Goal: Task Accomplishment & Management: Use online tool/utility

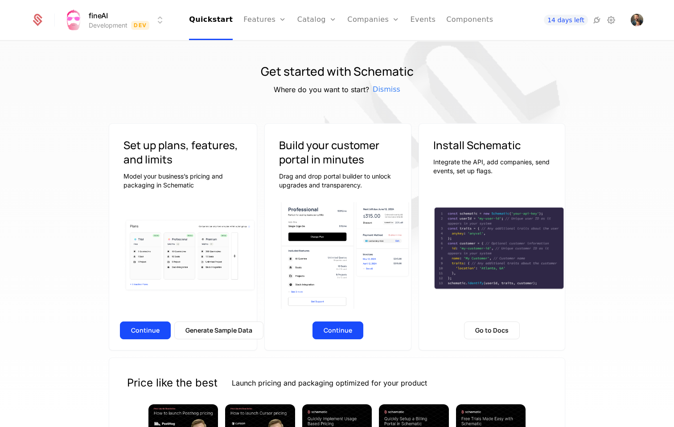
click at [641, 20] on span "Open user button" at bounding box center [636, 20] width 12 height 12
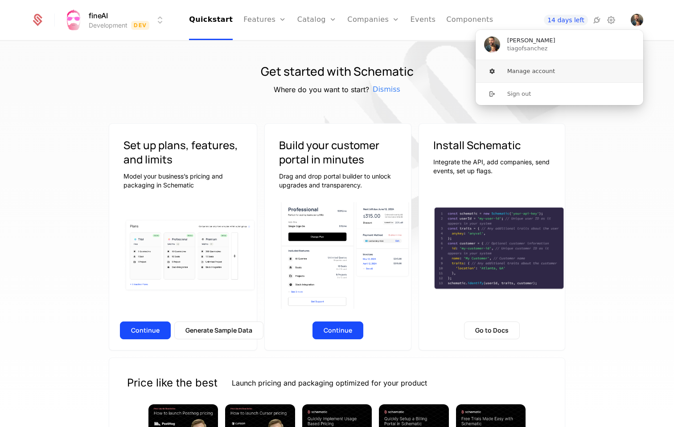
click at [488, 73] on icon "User button popover" at bounding box center [491, 71] width 7 height 7
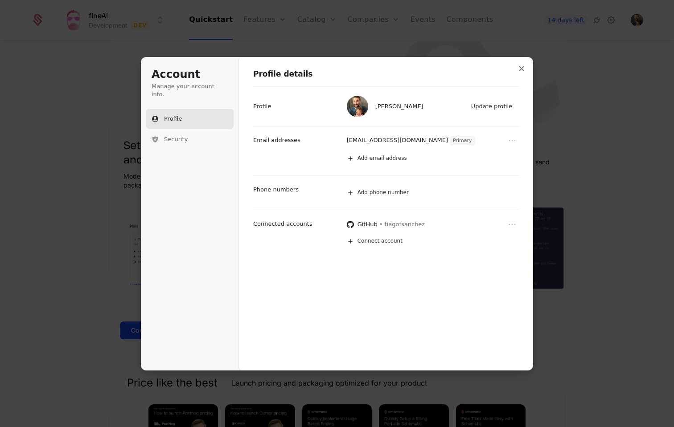
drag, startPoint x: 520, startPoint y: 71, endPoint x: 558, endPoint y: 50, distance: 43.3
click at [520, 71] on button "Close modal" at bounding box center [521, 69] width 16 height 16
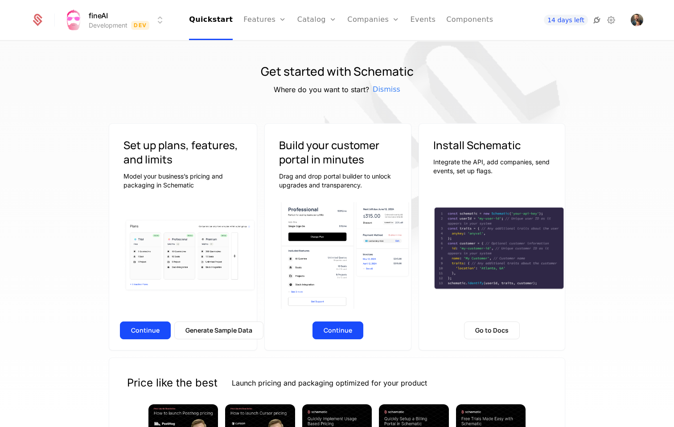
click at [596, 22] on icon at bounding box center [596, 20] width 11 height 11
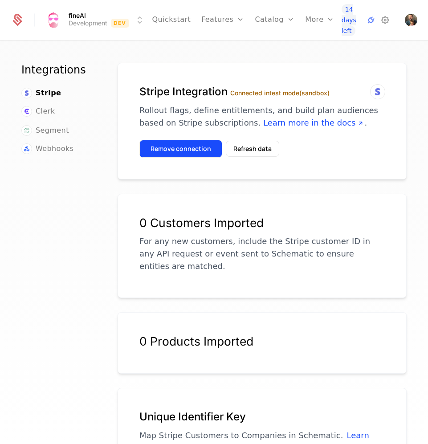
click at [166, 152] on button "Remove connection" at bounding box center [180, 149] width 83 height 18
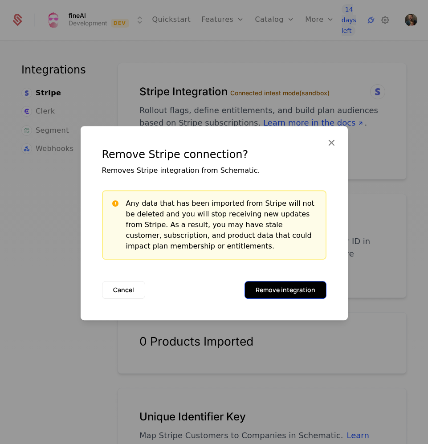
click at [281, 291] on button "Remove integration" at bounding box center [286, 290] width 82 height 18
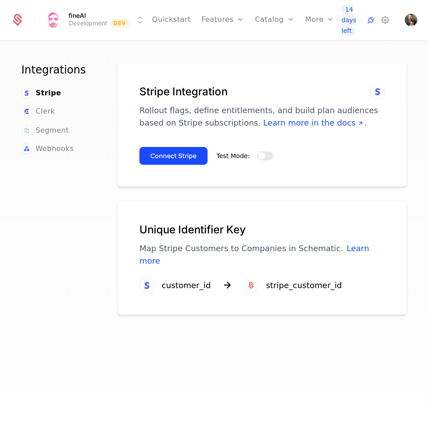
click at [417, 22] on div "fineAI Development Dev Quickstart Features Features Flags Catalog Plans Add Ons…" at bounding box center [214, 20] width 428 height 40
click at [413, 22] on img "Open user button" at bounding box center [411, 20] width 12 height 12
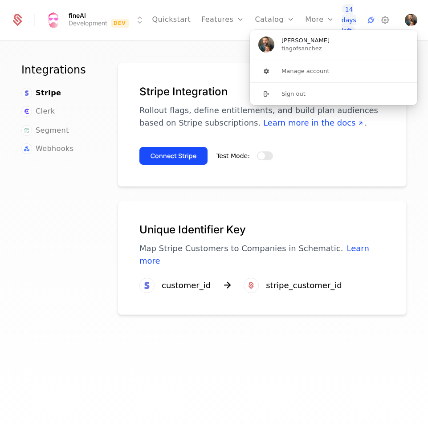
click at [409, 17] on div "14 days left" at bounding box center [380, 20] width 76 height 32
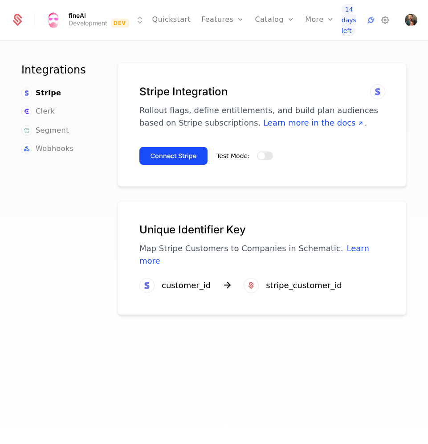
click at [409, 17] on img "Open user button" at bounding box center [411, 20] width 12 height 12
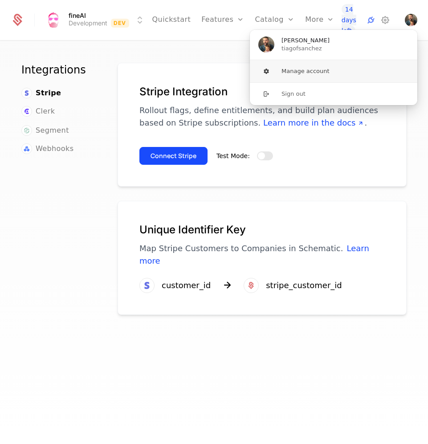
click at [297, 75] on button "Manage account" at bounding box center [334, 71] width 168 height 22
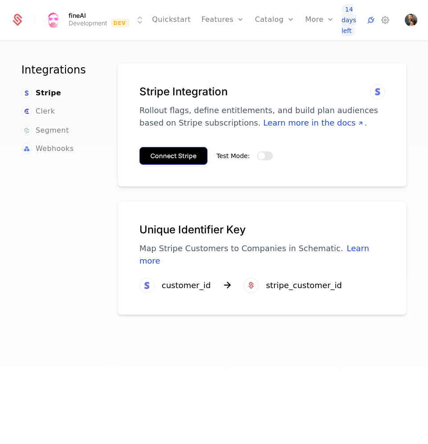
click at [182, 156] on button "Connect Stripe" at bounding box center [173, 156] width 68 height 18
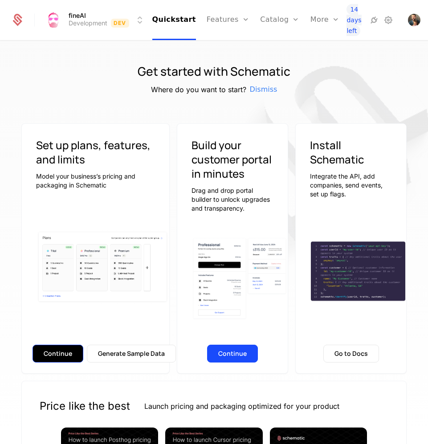
click at [59, 352] on button "Continue" at bounding box center [58, 354] width 51 height 18
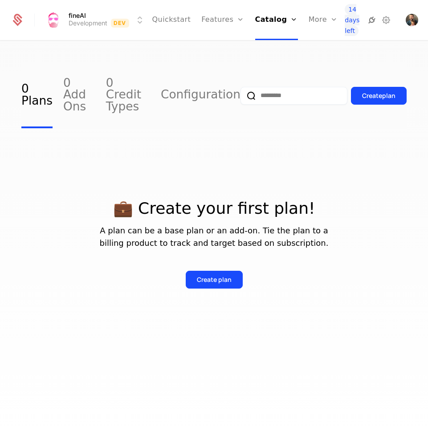
click at [371, 21] on icon at bounding box center [372, 20] width 11 height 11
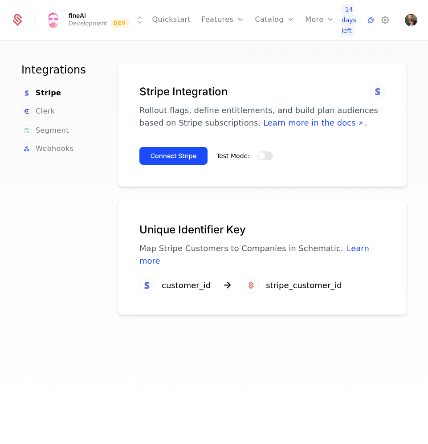
click at [261, 156] on span "button" at bounding box center [261, 155] width 7 height 7
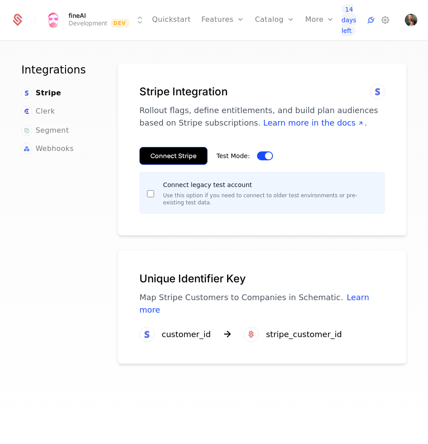
click at [169, 158] on button "Connect Stripe" at bounding box center [173, 156] width 68 height 18
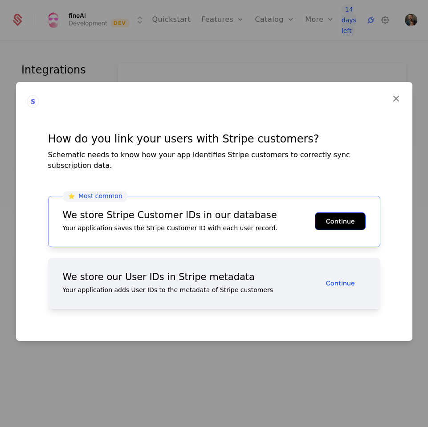
click at [340, 218] on button "Continue" at bounding box center [340, 222] width 51 height 18
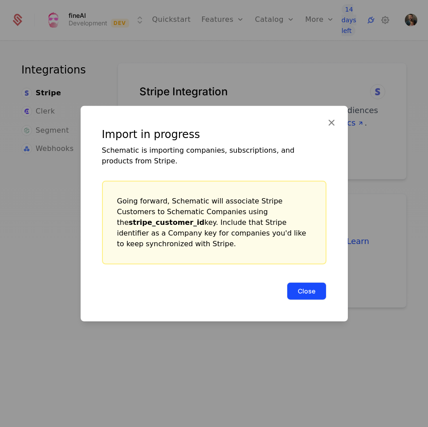
click at [300, 287] on button "Close" at bounding box center [307, 291] width 40 height 18
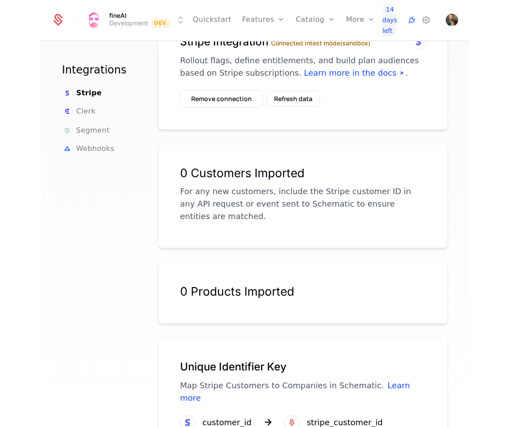
scroll to position [51, 0]
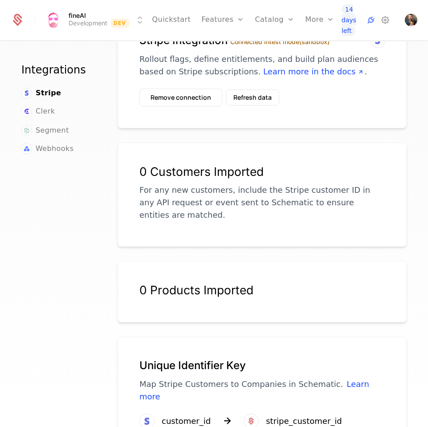
click at [263, 205] on p "For any new customers, include the Stripe customer ID in any API request or eve…" at bounding box center [262, 202] width 246 height 37
click at [243, 97] on button "Refresh data" at bounding box center [252, 98] width 53 height 16
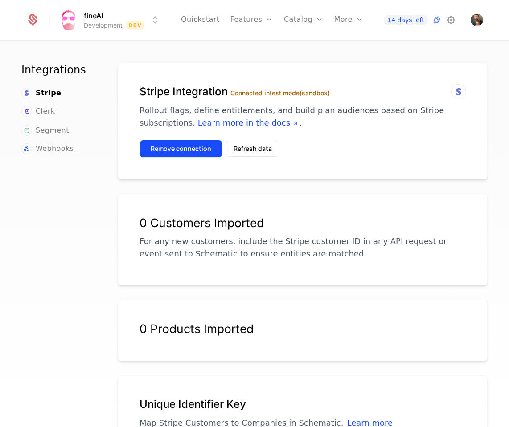
click at [182, 147] on button "Remove connection" at bounding box center [180, 149] width 83 height 18
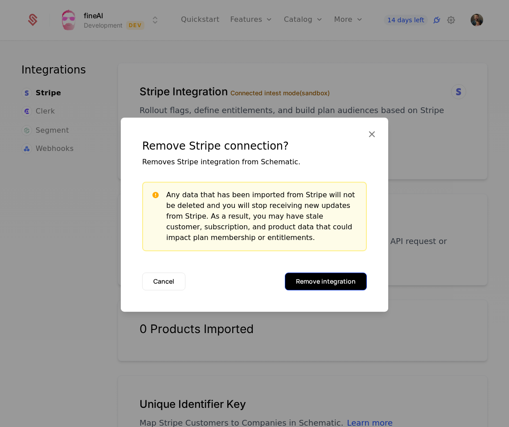
click at [315, 286] on button "Remove integration" at bounding box center [326, 282] width 82 height 18
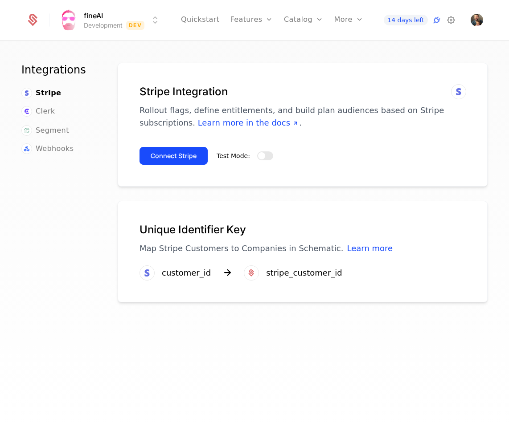
click at [265, 156] on button "Test Mode:" at bounding box center [265, 155] width 16 height 9
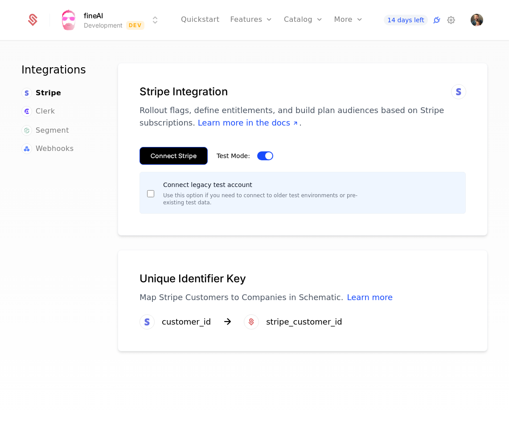
click at [167, 157] on button "Connect Stripe" at bounding box center [173, 156] width 68 height 18
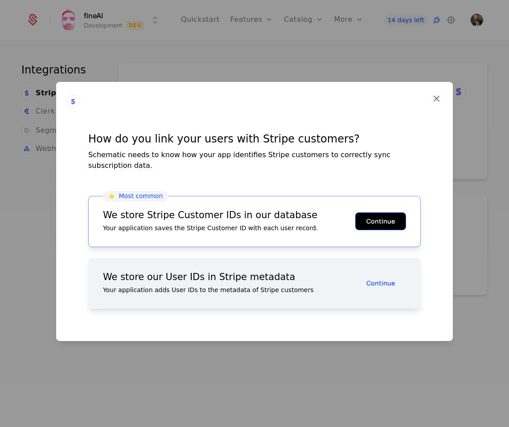
click at [379, 220] on button "Continue" at bounding box center [380, 222] width 51 height 18
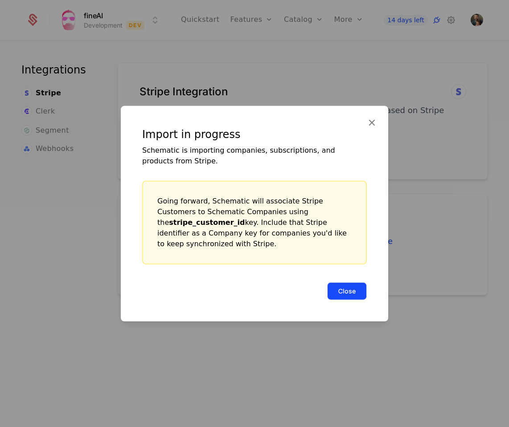
click at [350, 284] on button "Close" at bounding box center [347, 291] width 40 height 18
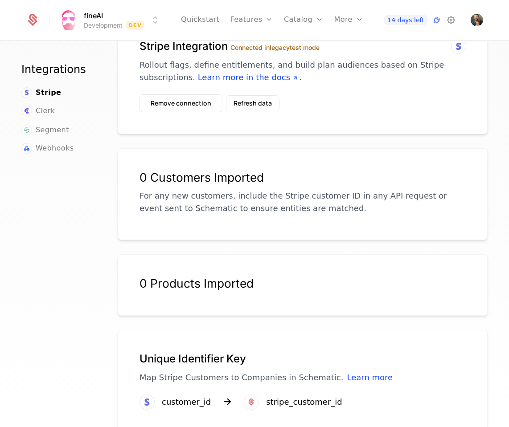
scroll to position [56, 0]
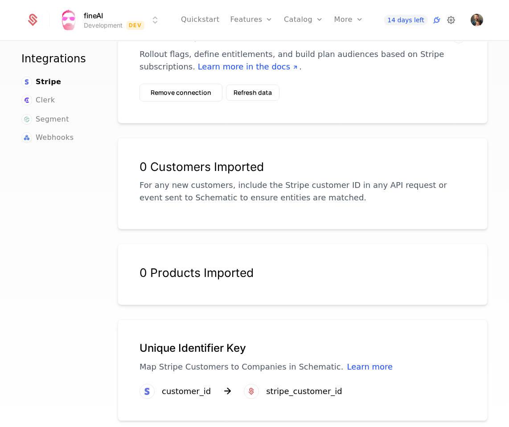
click at [449, 20] on icon at bounding box center [451, 20] width 11 height 11
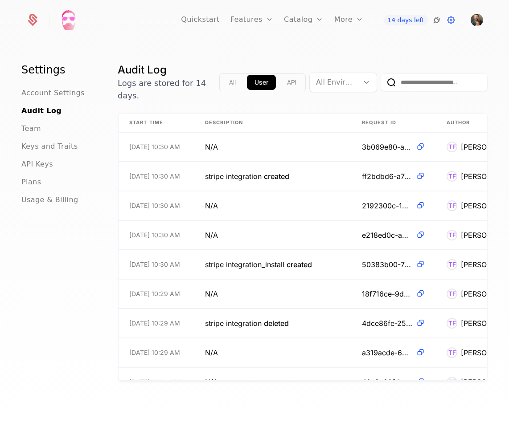
click at [433, 20] on icon at bounding box center [436, 20] width 11 height 11
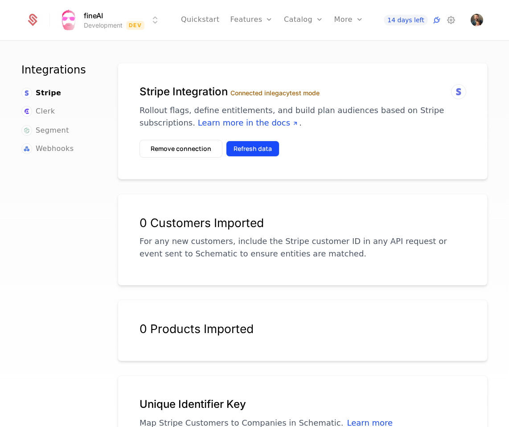
click at [262, 153] on button "Refresh data" at bounding box center [252, 149] width 53 height 16
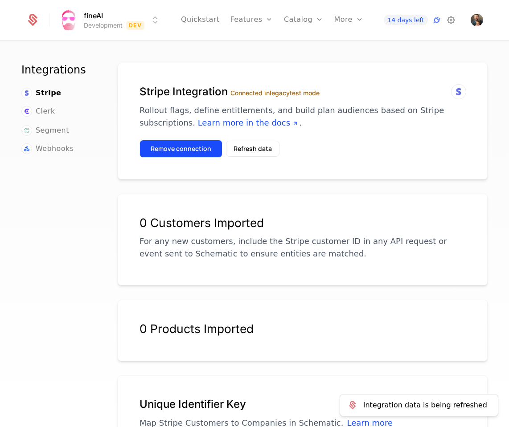
click at [198, 150] on button "Remove connection" at bounding box center [180, 149] width 83 height 18
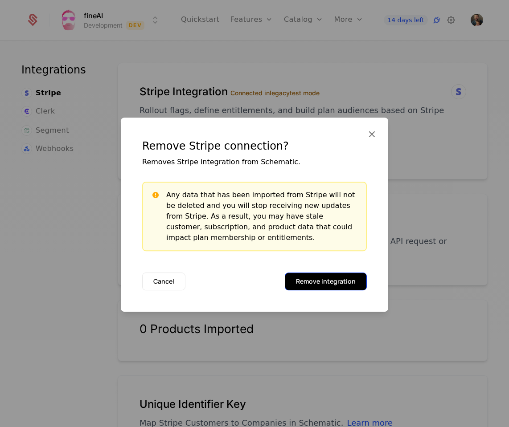
click at [327, 286] on button "Remove integration" at bounding box center [326, 282] width 82 height 18
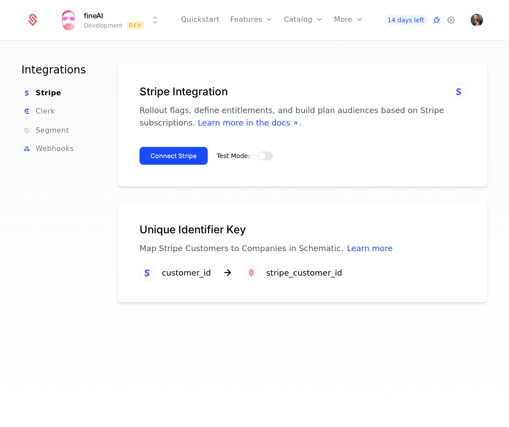
click at [265, 156] on button "Test Mode:" at bounding box center [265, 155] width 16 height 9
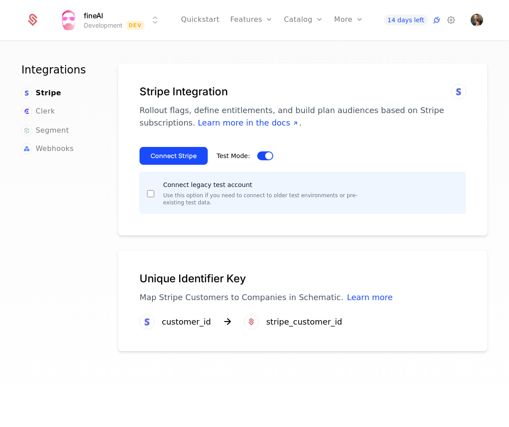
click at [147, 197] on div "Connect legacy test account Use this option if you need to connect to older tes…" at bounding box center [255, 193] width 216 height 27
click at [165, 156] on button "Connect Stripe" at bounding box center [173, 156] width 68 height 18
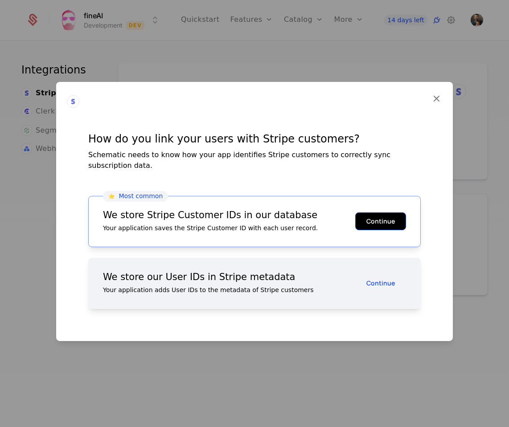
click at [372, 218] on button "Continue" at bounding box center [380, 222] width 51 height 18
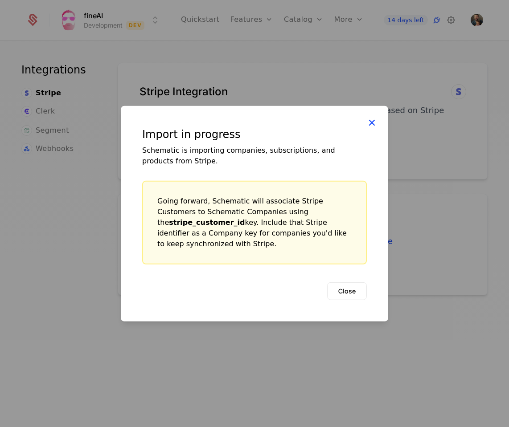
click at [372, 128] on icon at bounding box center [372, 122] width 12 height 12
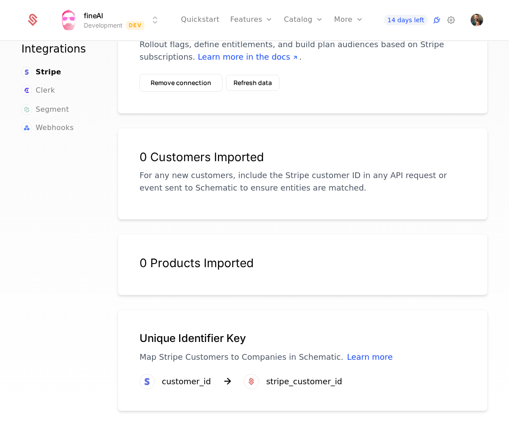
scroll to position [66, 0]
click at [258, 82] on button "Refresh data" at bounding box center [252, 83] width 53 height 16
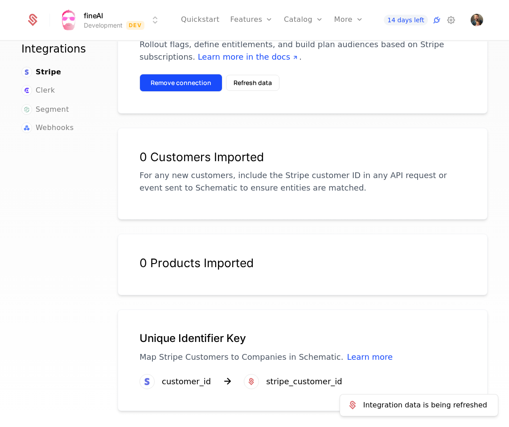
click at [172, 83] on button "Remove connection" at bounding box center [180, 83] width 83 height 18
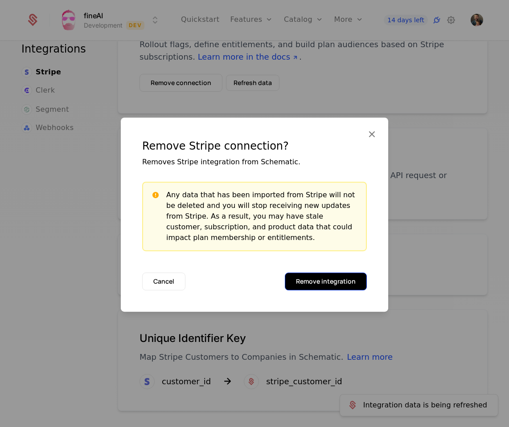
click at [346, 285] on button "Remove integration" at bounding box center [326, 282] width 82 height 18
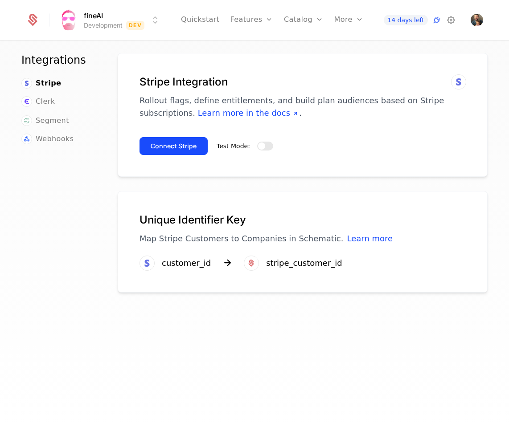
scroll to position [4, 0]
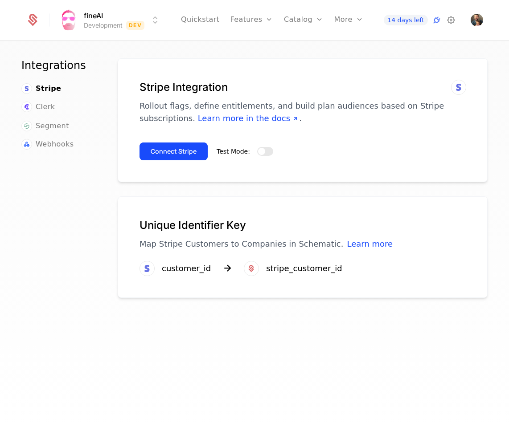
click at [262, 152] on span "button" at bounding box center [261, 151] width 7 height 7
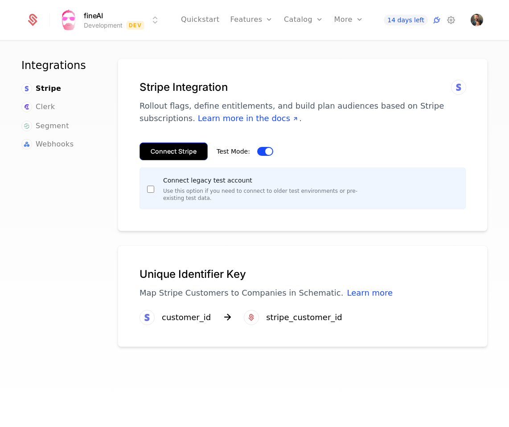
click at [166, 155] on button "Connect Stripe" at bounding box center [173, 152] width 68 height 18
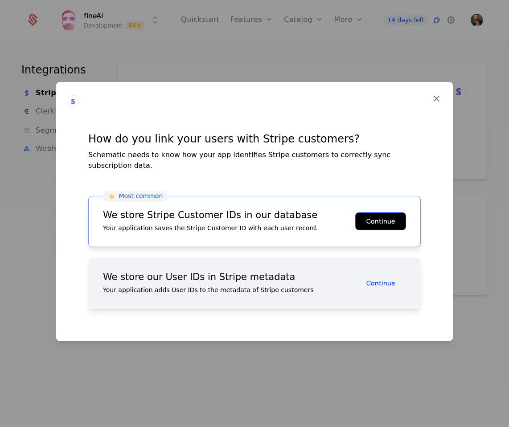
click at [376, 216] on button "Continue" at bounding box center [380, 222] width 51 height 18
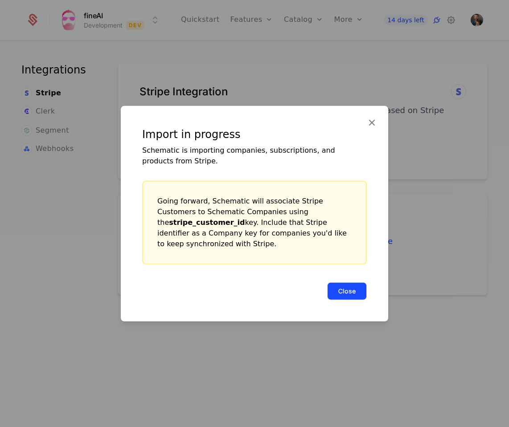
click at [346, 287] on button "Close" at bounding box center [347, 291] width 40 height 18
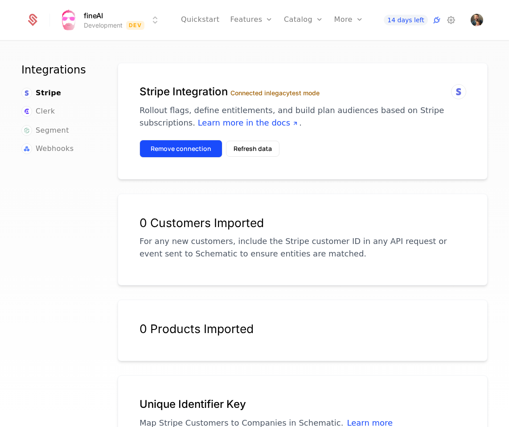
click at [184, 150] on button "Remove connection" at bounding box center [180, 149] width 83 height 18
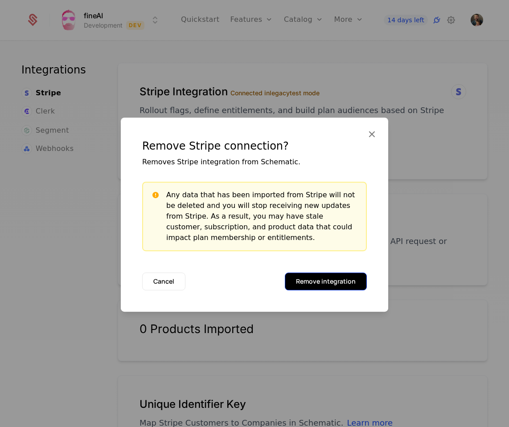
click at [319, 285] on button "Remove integration" at bounding box center [326, 282] width 82 height 18
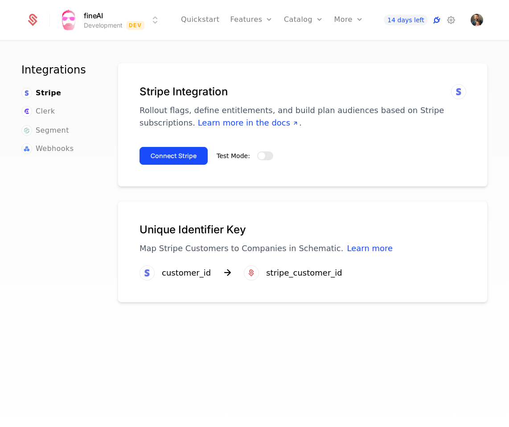
click at [434, 20] on icon at bounding box center [436, 20] width 11 height 11
click at [436, 21] on icon at bounding box center [436, 20] width 11 height 11
click at [272, 155] on div "Connect Stripe Test Mode:" at bounding box center [302, 152] width 326 height 25
click at [262, 155] on span "button" at bounding box center [261, 155] width 7 height 7
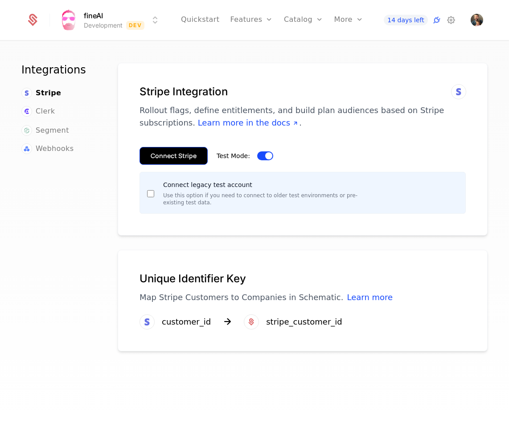
click at [167, 155] on button "Connect Stripe" at bounding box center [173, 156] width 68 height 18
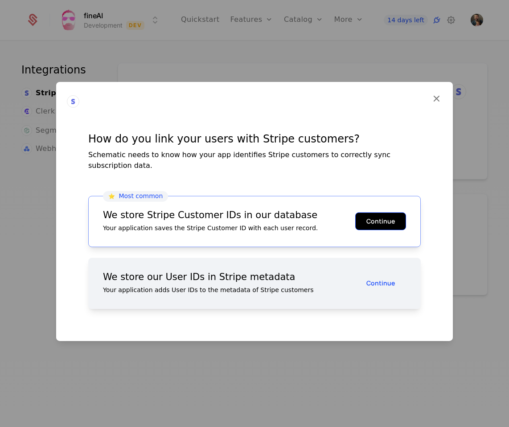
click at [394, 217] on button "Continue" at bounding box center [380, 222] width 51 height 18
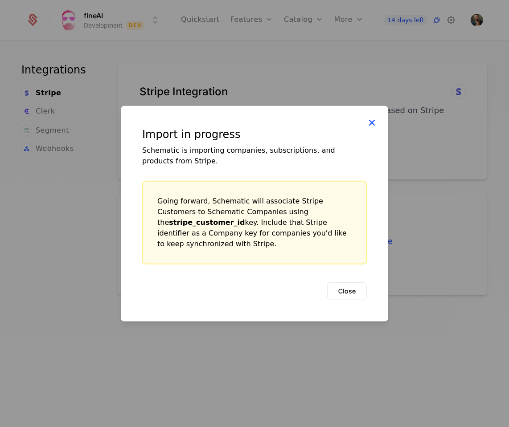
click at [373, 128] on icon at bounding box center [372, 122] width 12 height 12
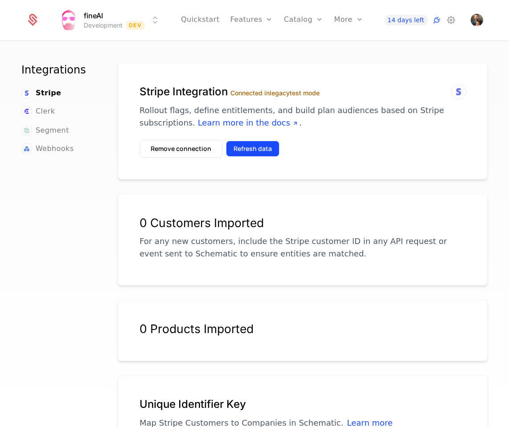
click at [249, 147] on button "Refresh data" at bounding box center [252, 149] width 53 height 16
